Goal: Transaction & Acquisition: Purchase product/service

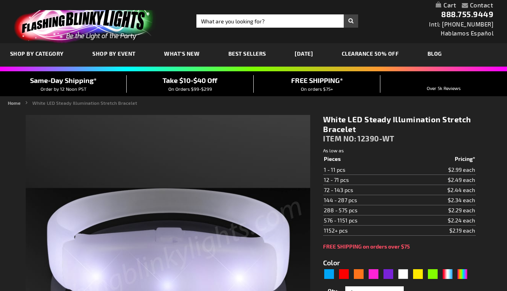
type input "5646"
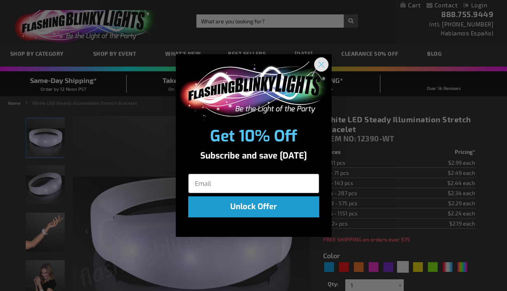
drag, startPoint x: 317, startPoint y: 63, endPoint x: 223, endPoint y: 61, distance: 94.3
click at [317, 63] on circle "Close dialog" at bounding box center [320, 64] width 13 height 13
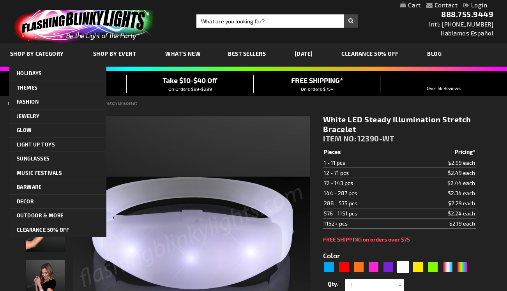
click at [46, 52] on span "SHOP BY CATEGORY" at bounding box center [37, 53] width 54 height 7
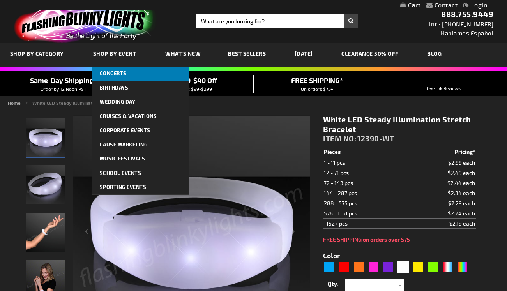
click at [118, 74] on span "Concerts" at bounding box center [113, 73] width 27 height 6
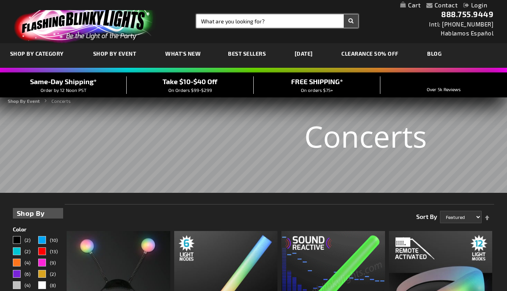
click at [283, 23] on input "Search" at bounding box center [277, 20] width 162 height 13
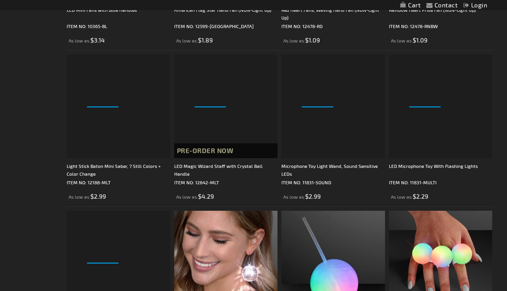
scroll to position [2161, 0]
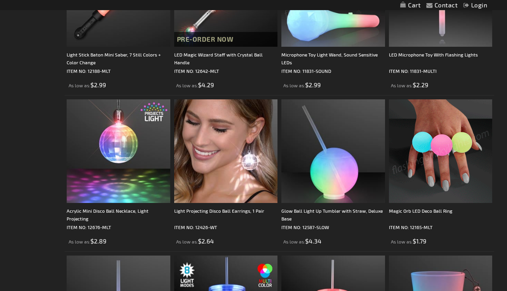
click at [436, 167] on img at bounding box center [441, 151] width 104 height 104
